Goal: Task Accomplishment & Management: Manage account settings

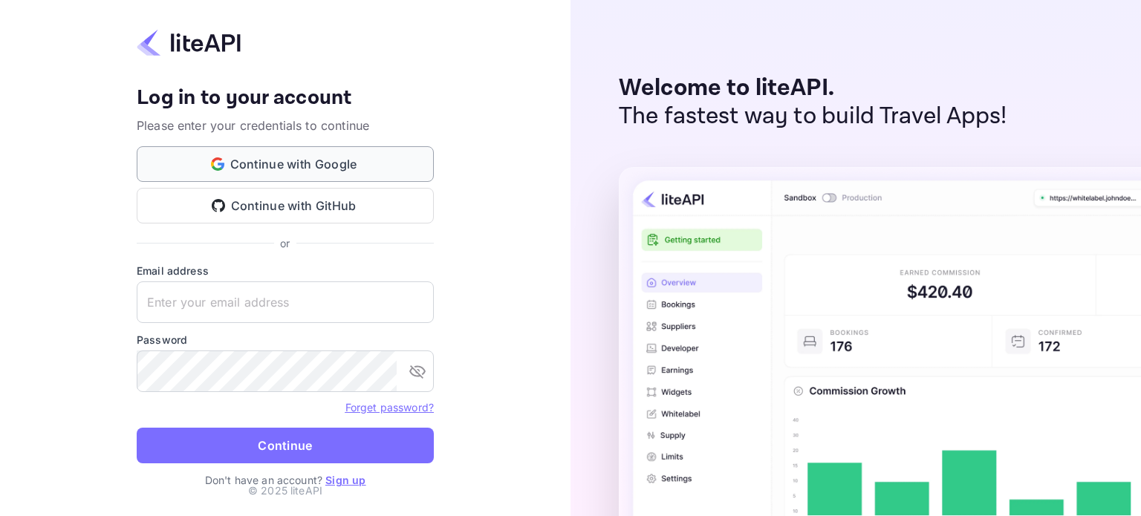
click at [256, 175] on button "Continue with Google" at bounding box center [285, 164] width 297 height 36
click at [315, 160] on button "Continue with Google" at bounding box center [285, 164] width 297 height 36
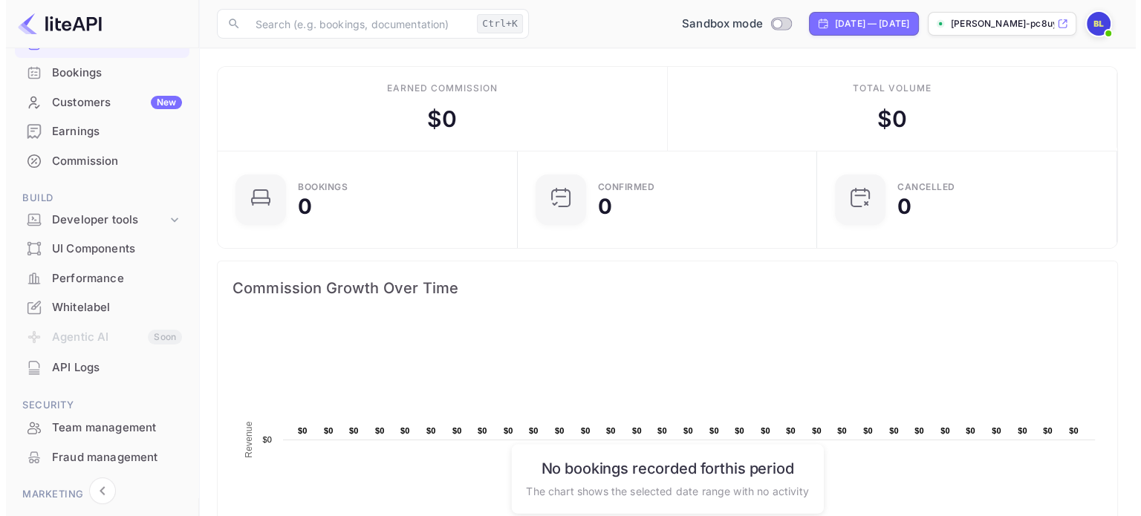
scroll to position [149, 0]
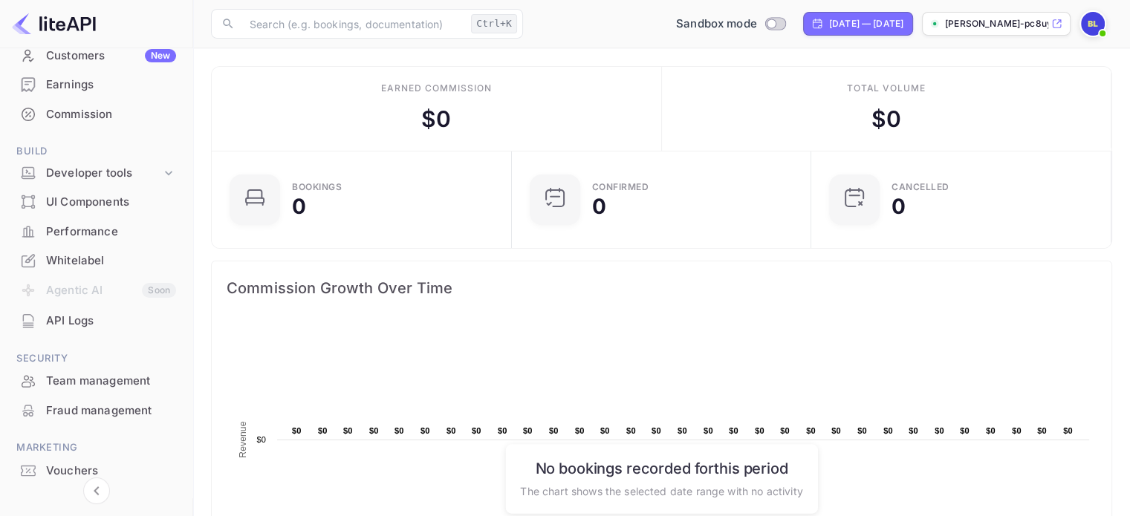
click at [68, 329] on div "API Logs" at bounding box center [111, 321] width 130 height 17
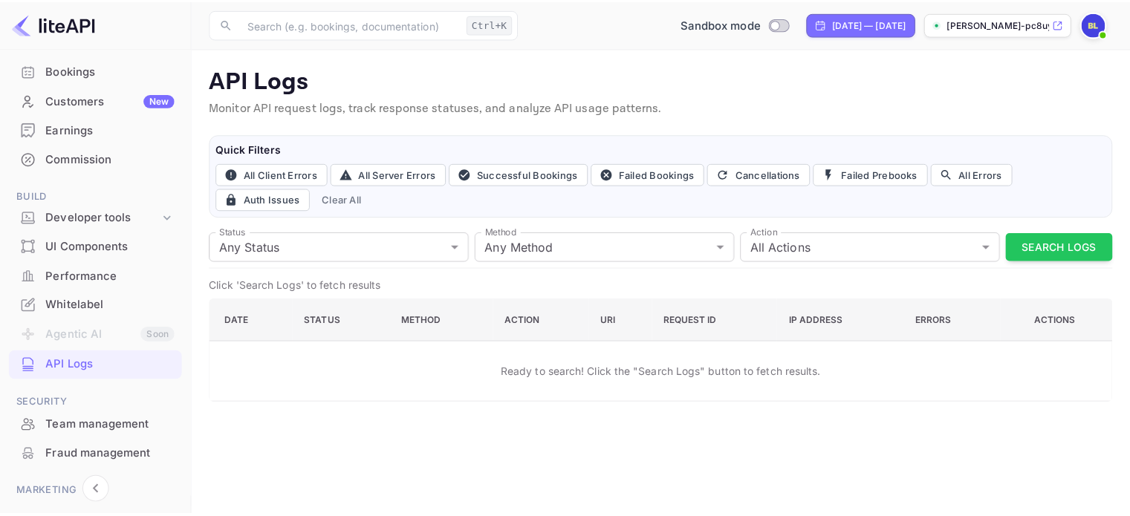
scroll to position [51, 0]
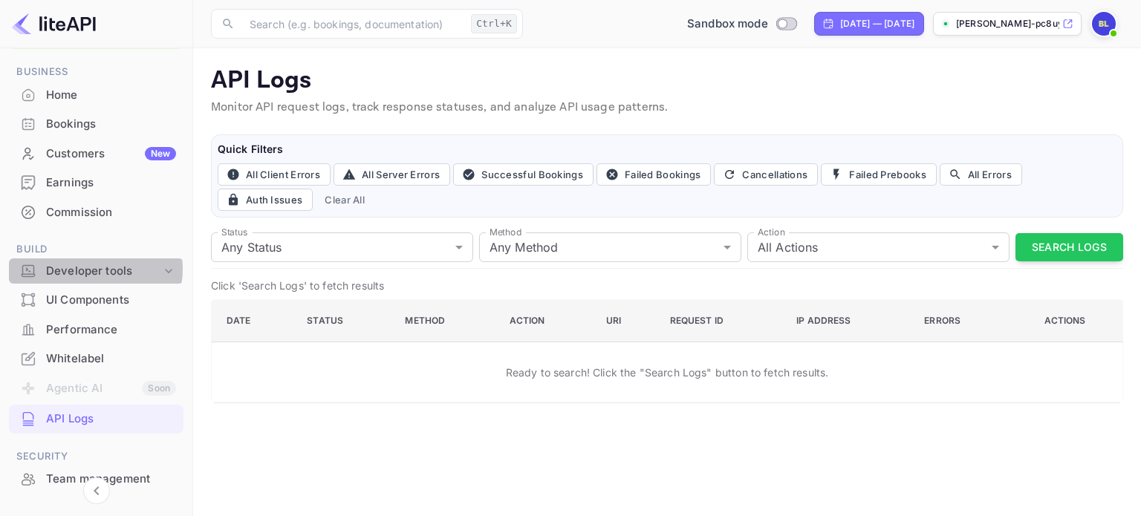
click at [92, 269] on div "Developer tools" at bounding box center [103, 271] width 115 height 17
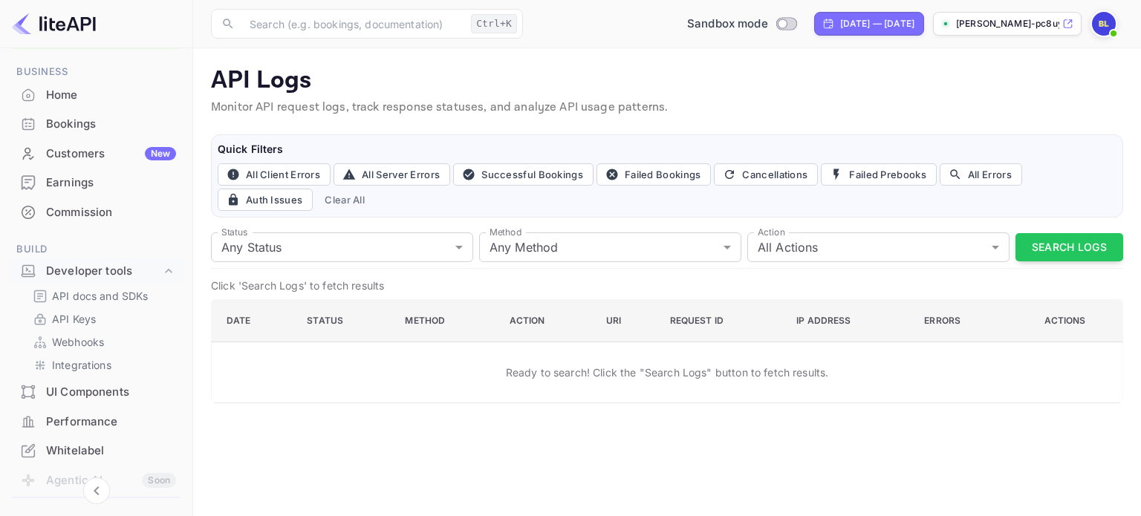
click at [97, 395] on div "UI Components" at bounding box center [111, 392] width 130 height 17
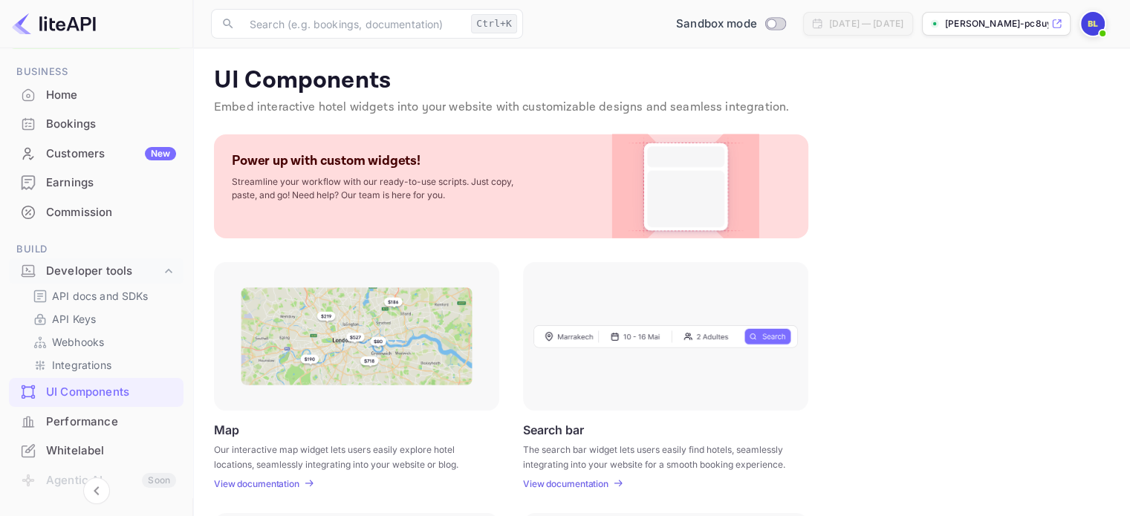
click at [81, 421] on div "Performance" at bounding box center [111, 422] width 130 height 17
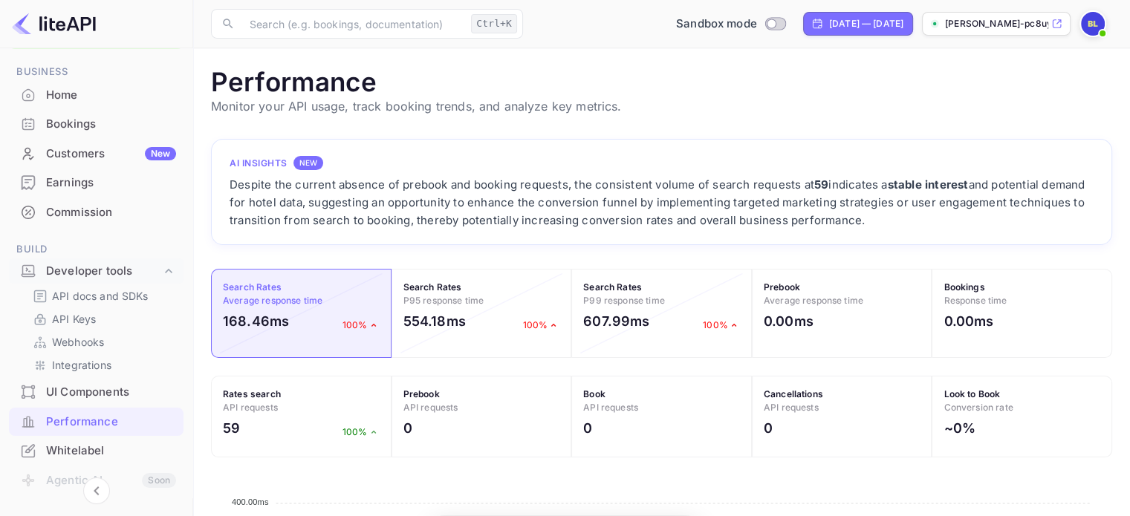
scroll to position [371, 889]
click at [63, 451] on div "Whitelabel" at bounding box center [111, 451] width 130 height 17
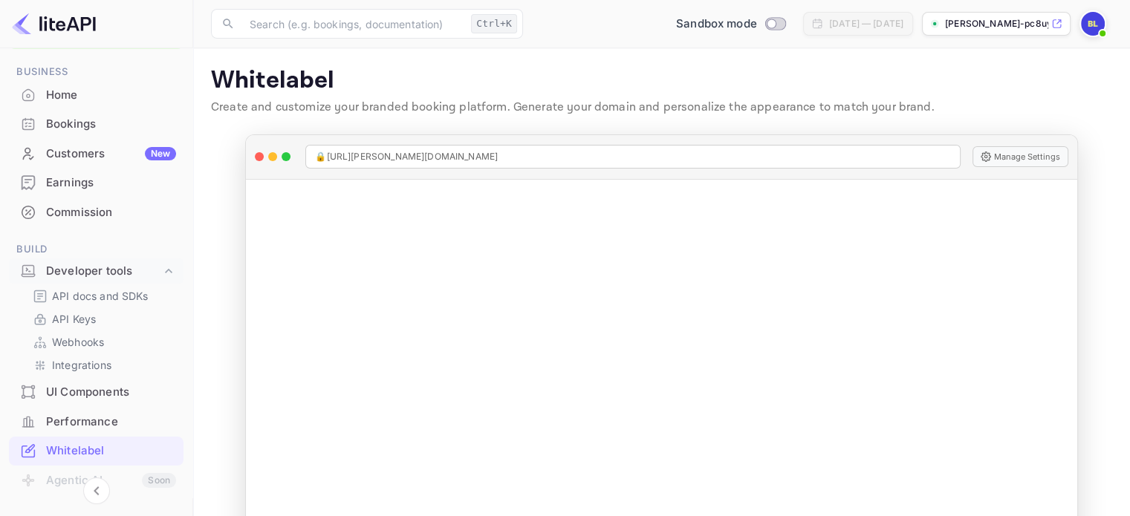
click at [71, 88] on div "Home" at bounding box center [111, 95] width 130 height 17
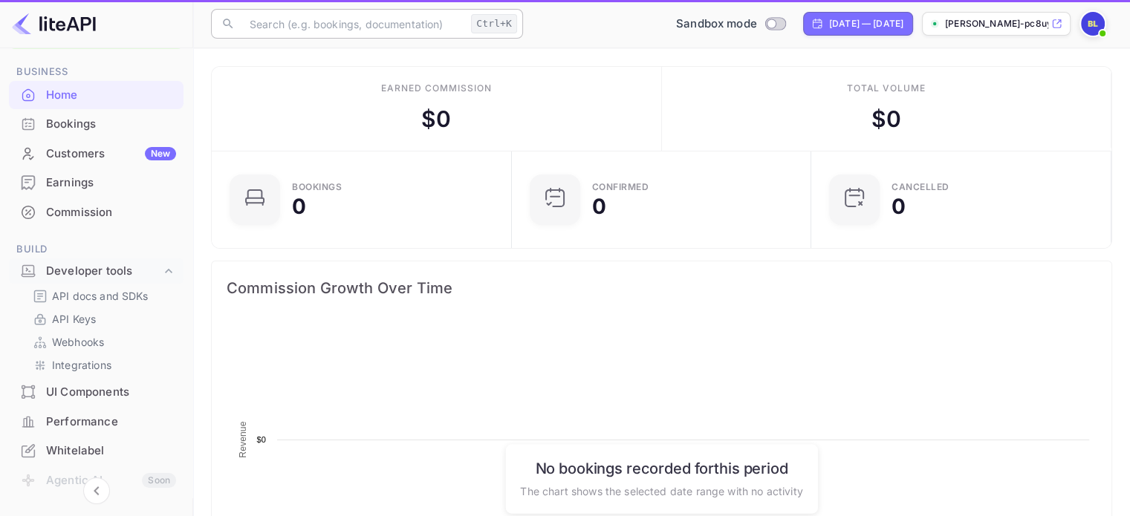
scroll to position [230, 279]
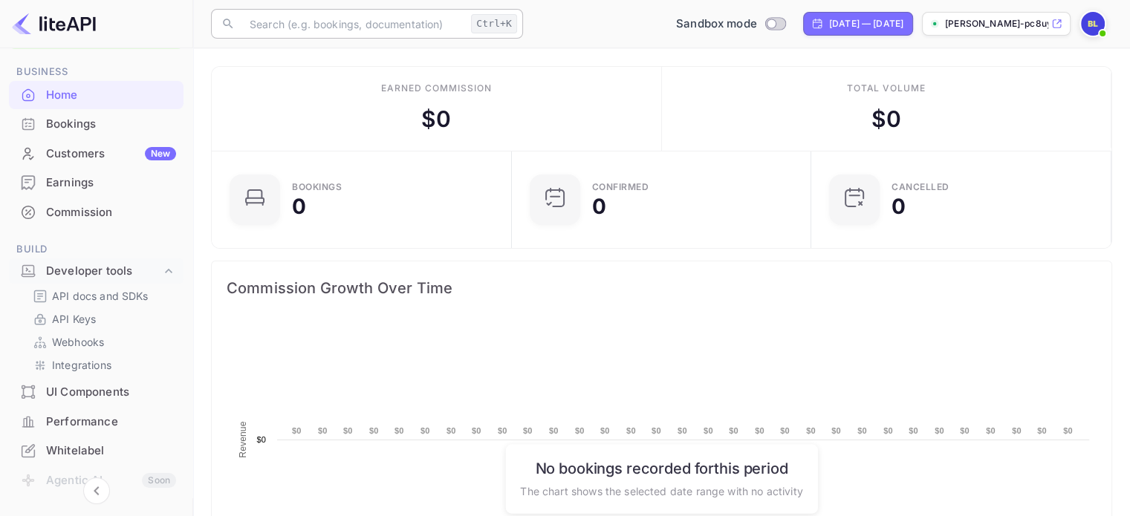
click at [406, 24] on input "text" at bounding box center [353, 24] width 224 height 30
click at [313, 265] on p "Browse integration guides, API references, and best practice tutorials" at bounding box center [417, 271] width 345 height 13
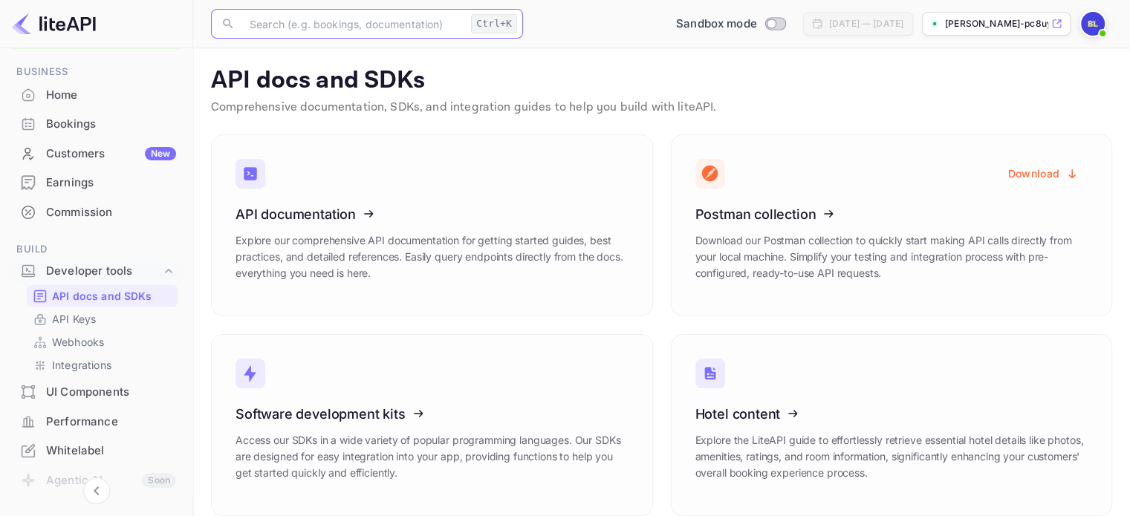
click at [399, 21] on input "text" at bounding box center [353, 24] width 224 height 30
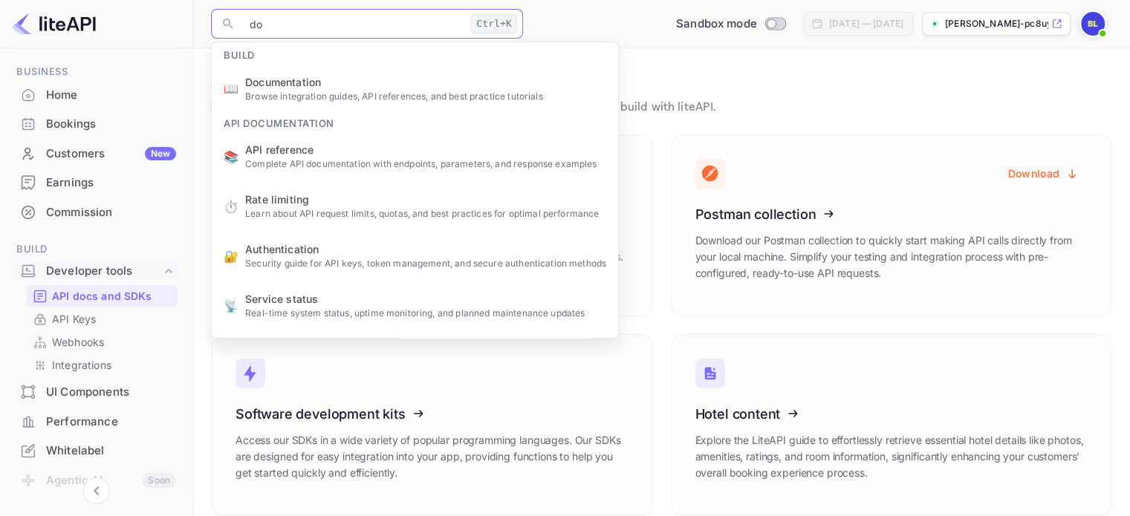
type input "doc"
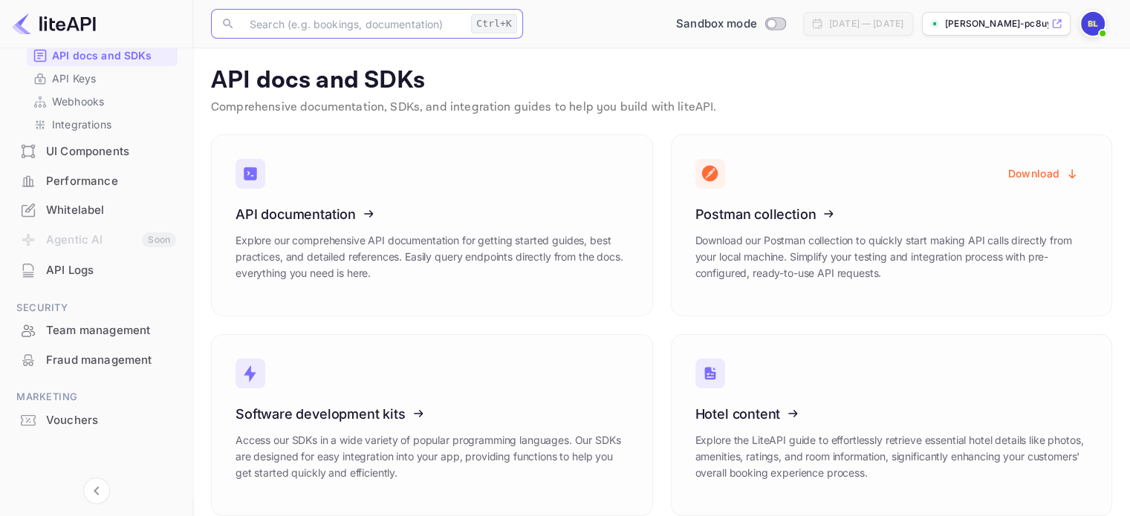
click at [1100, 25] on img at bounding box center [1093, 24] width 24 height 24
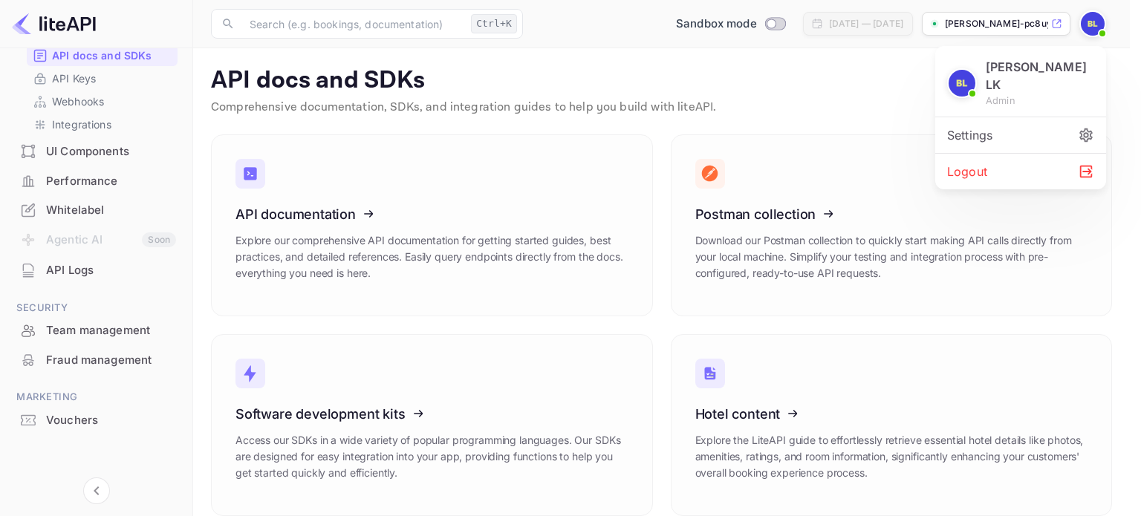
click at [1100, 25] on div at bounding box center [570, 258] width 1141 height 516
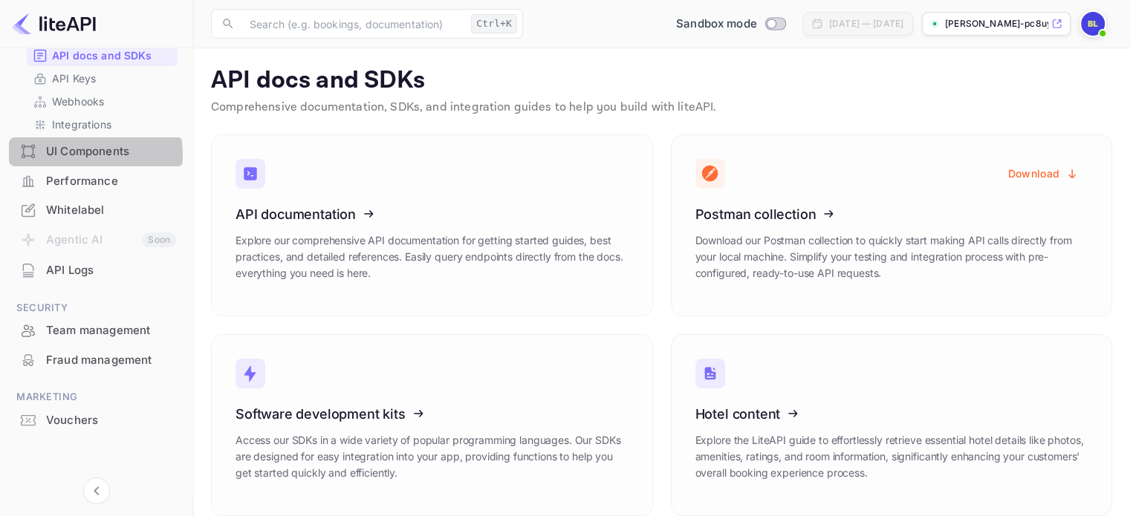
click at [74, 154] on div "UI Components" at bounding box center [111, 151] width 130 height 17
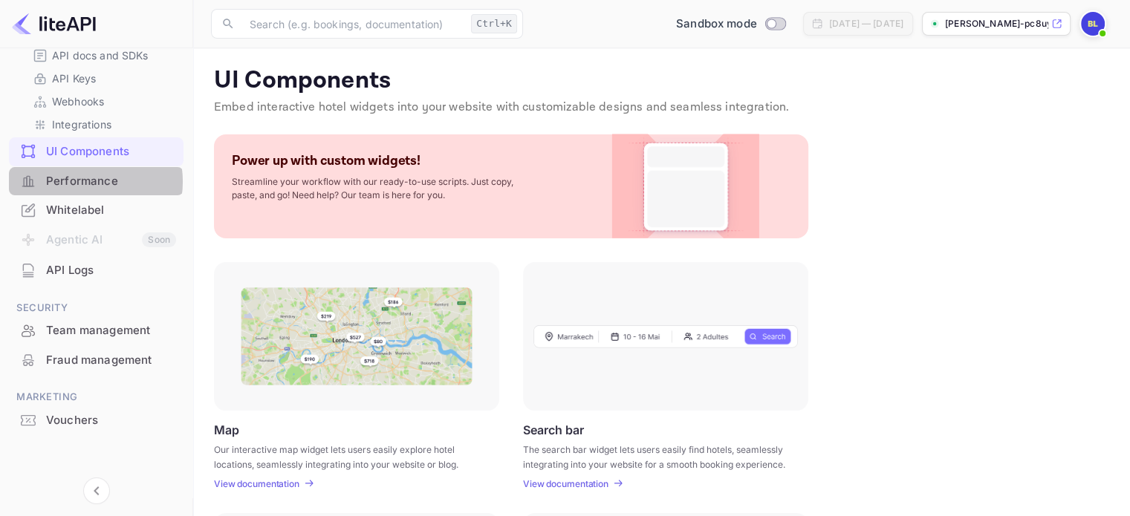
click at [77, 181] on div "Performance" at bounding box center [111, 181] width 130 height 17
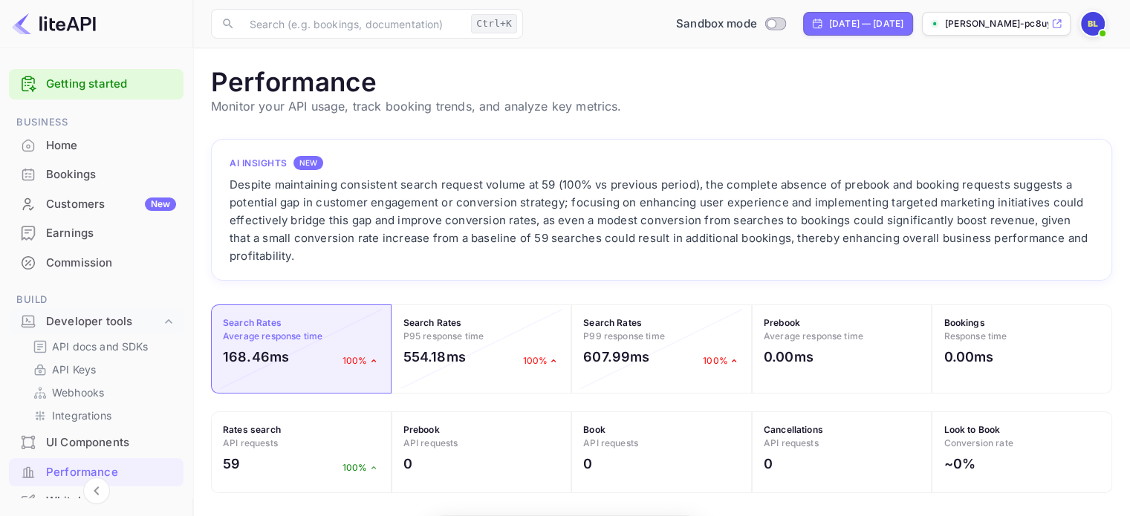
scroll to position [371, 889]
click at [83, 79] on link "Getting started" at bounding box center [111, 84] width 130 height 17
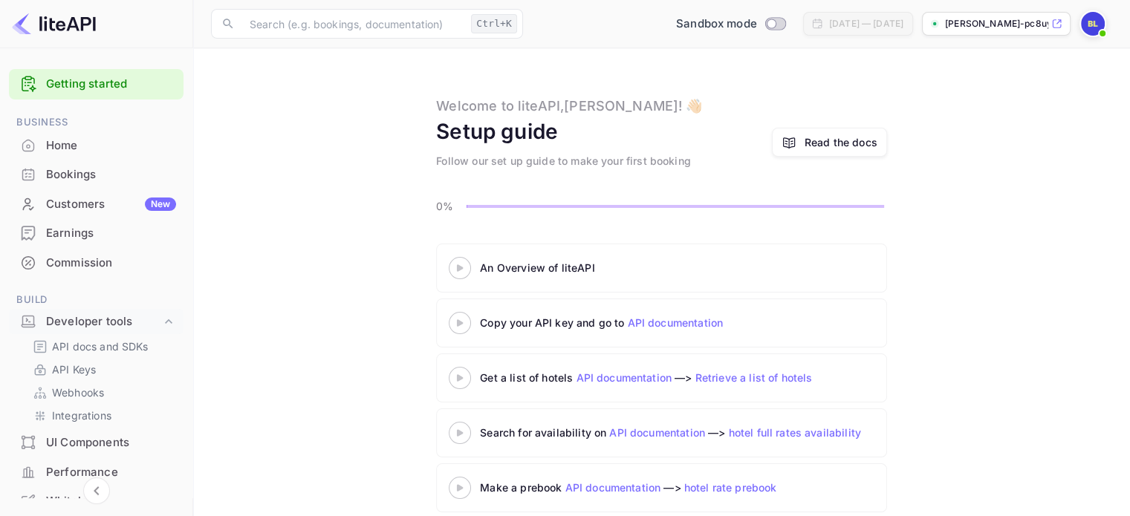
click at [639, 323] on link "API documentation" at bounding box center [675, 323] width 96 height 13
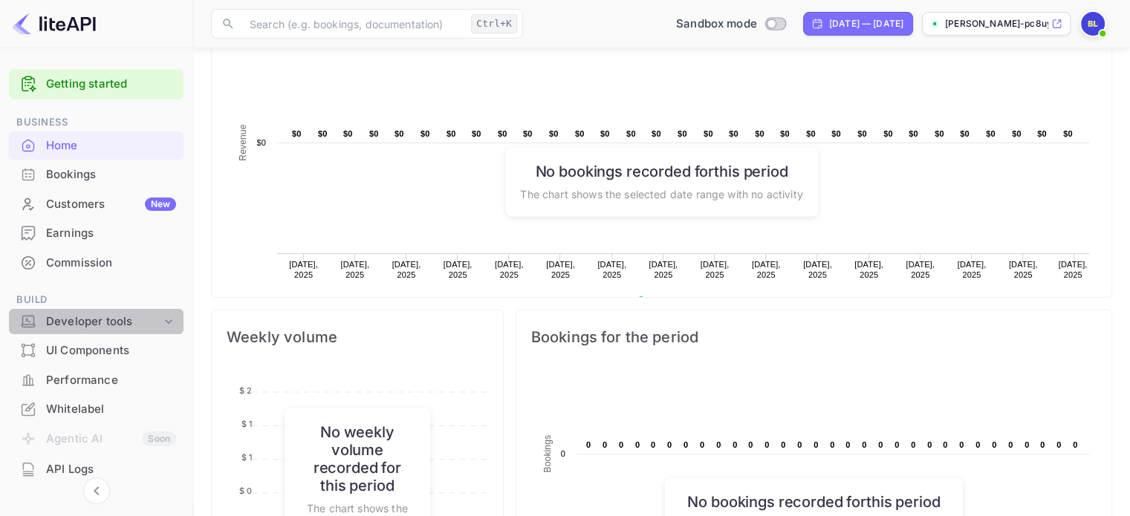
click at [166, 320] on icon at bounding box center [168, 321] width 15 height 15
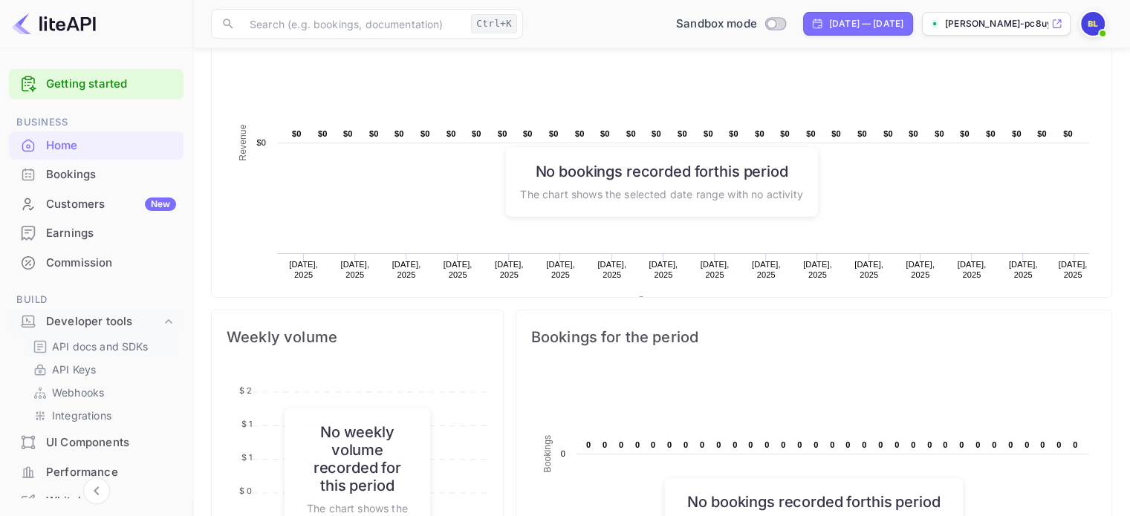
click at [134, 343] on p "API docs and SDKs" at bounding box center [100, 347] width 97 height 16
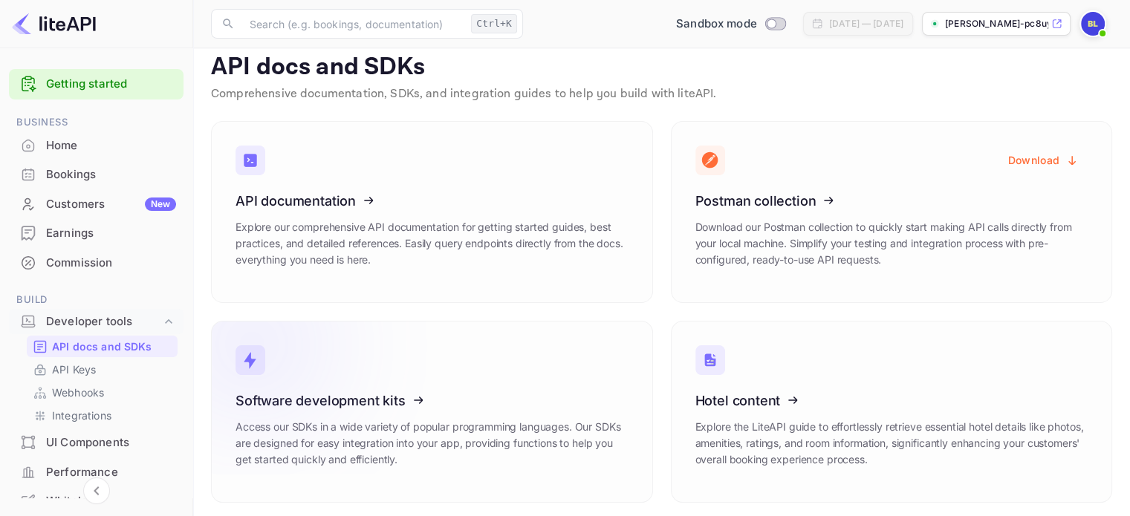
scroll to position [18, 0]
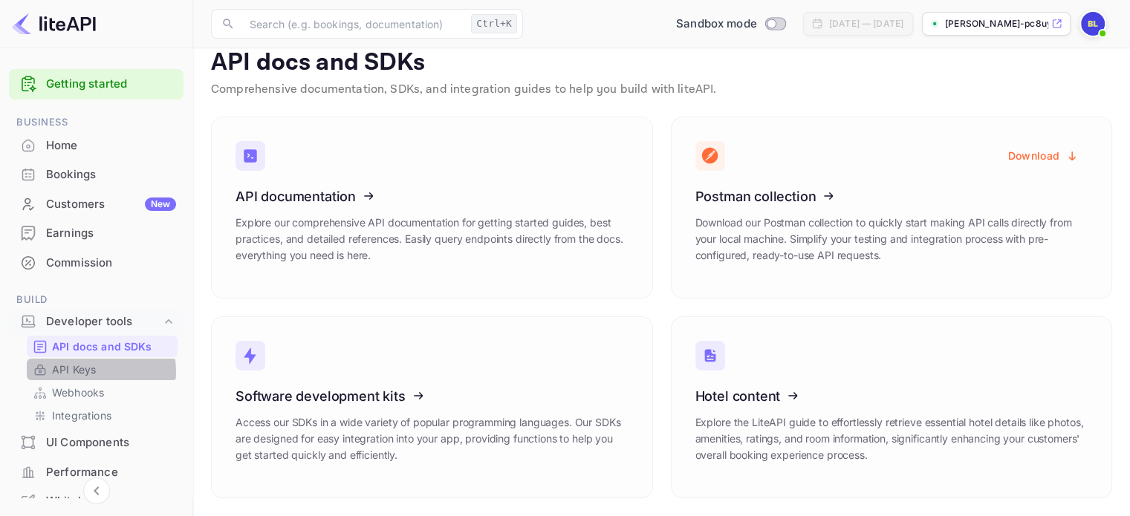
click at [94, 371] on p "API Keys" at bounding box center [74, 370] width 44 height 16
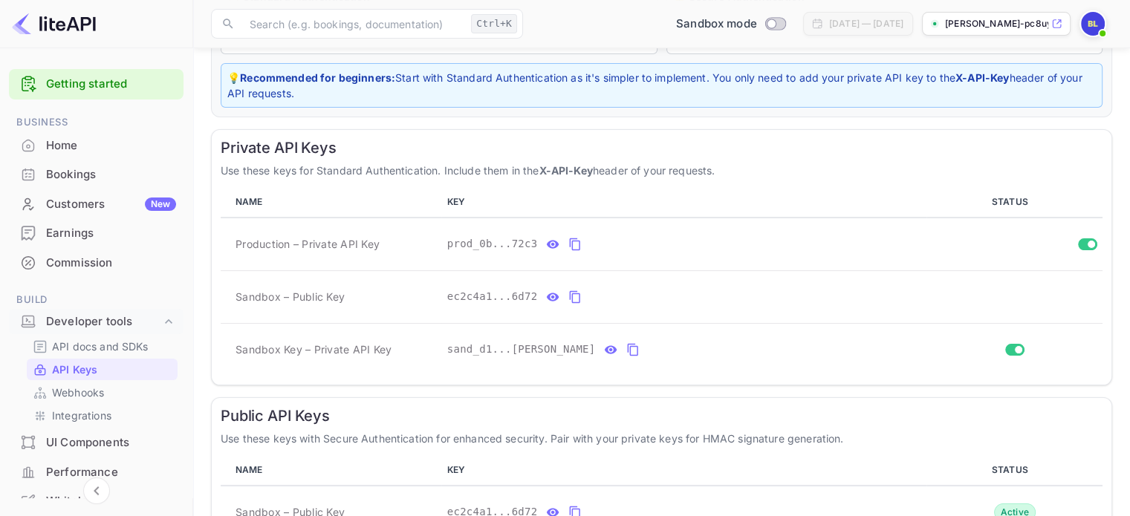
scroll to position [223, 0]
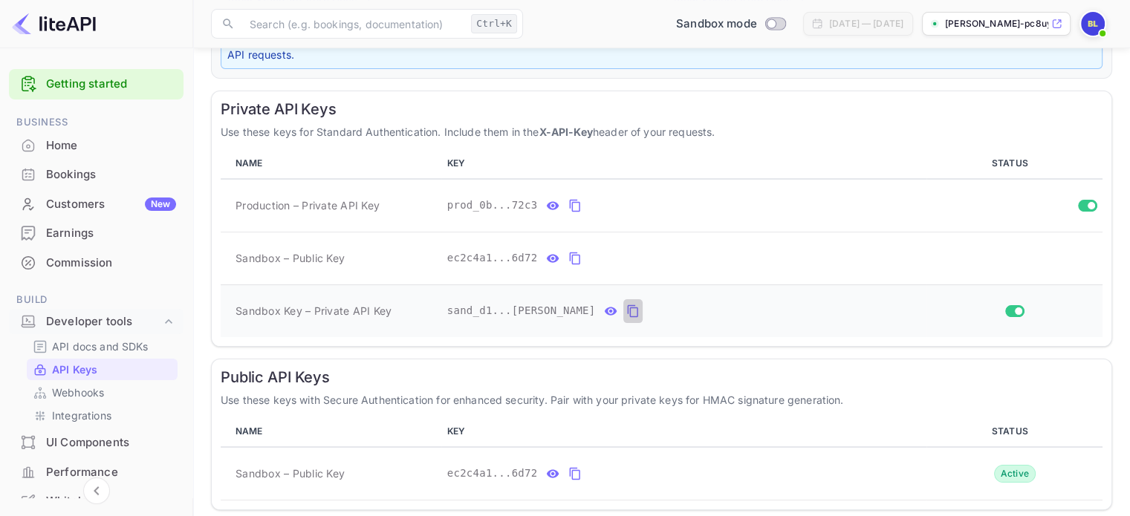
click at [626, 307] on icon "private api keys table" at bounding box center [632, 311] width 13 height 18
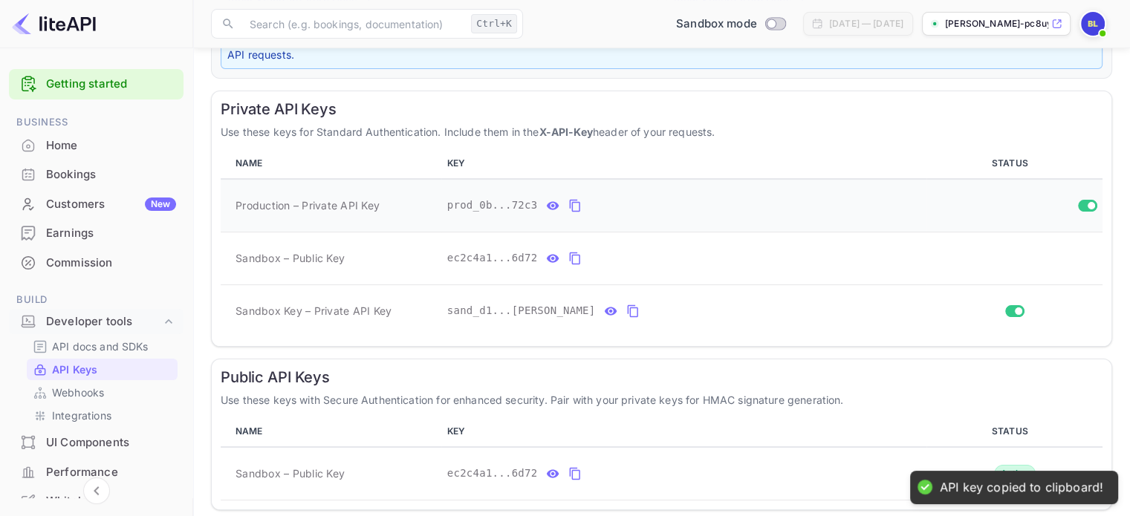
click at [568, 201] on icon "private api keys table" at bounding box center [574, 206] width 13 height 18
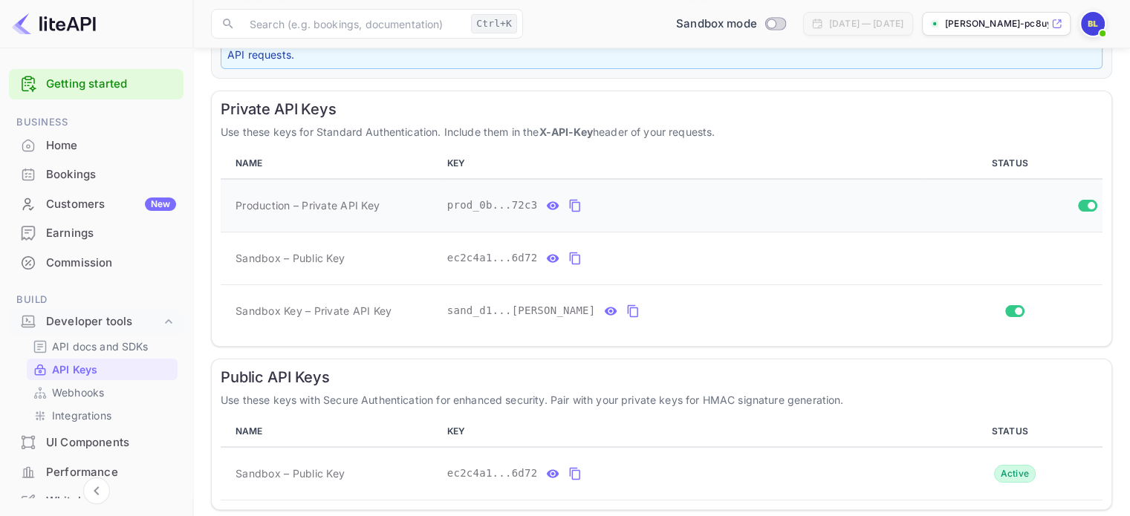
click at [568, 208] on icon "private api keys table" at bounding box center [574, 206] width 13 height 18
click at [570, 201] on icon "private api keys table" at bounding box center [575, 206] width 10 height 13
click at [570, 210] on icon "private api keys table" at bounding box center [575, 206] width 10 height 13
click at [628, 308] on icon "private api keys table" at bounding box center [633, 311] width 10 height 13
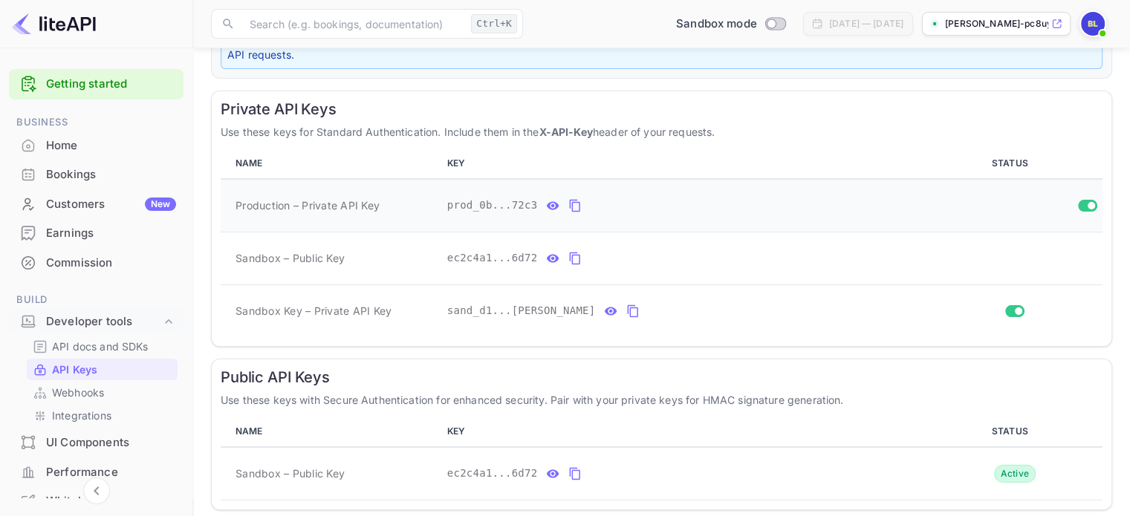
click at [569, 207] on icon "private api keys table" at bounding box center [574, 206] width 13 height 18
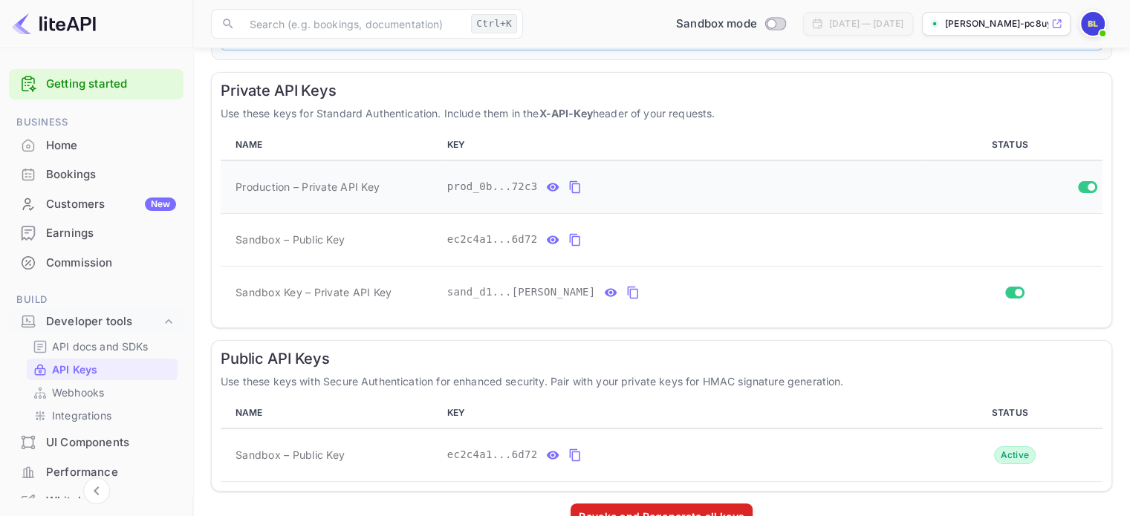
scroll to position [276, 0]
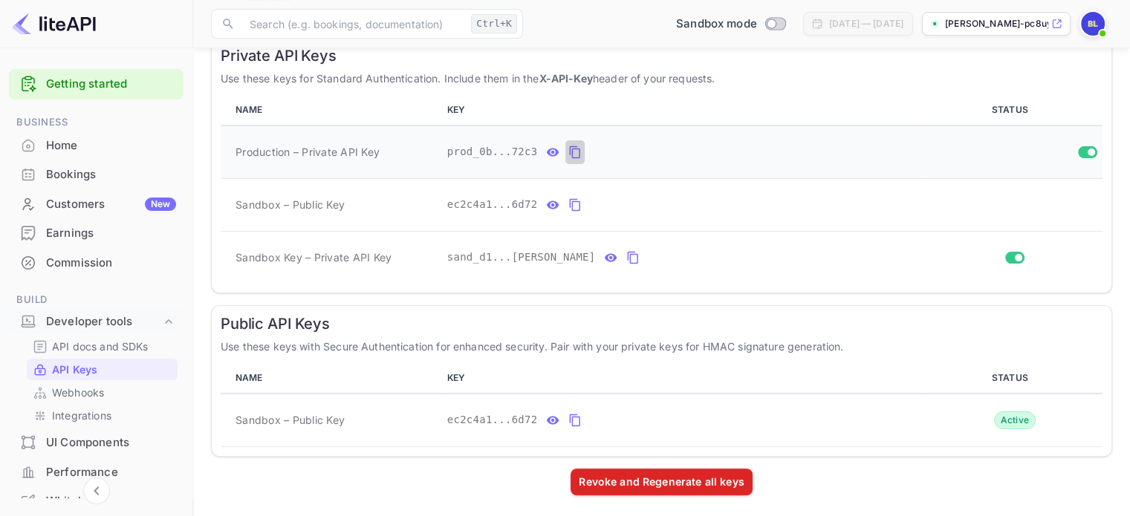
click at [568, 150] on icon "private api keys table" at bounding box center [574, 152] width 13 height 18
